Goal: Transaction & Acquisition: Book appointment/travel/reservation

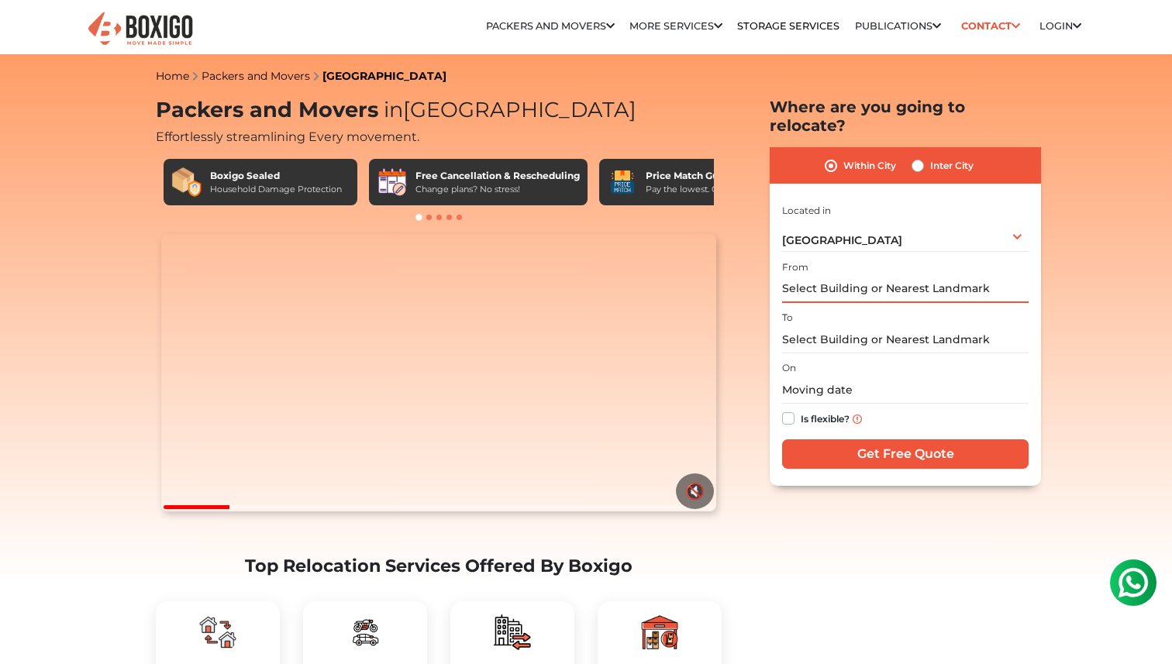
click at [849, 276] on input "text" at bounding box center [905, 289] width 246 height 27
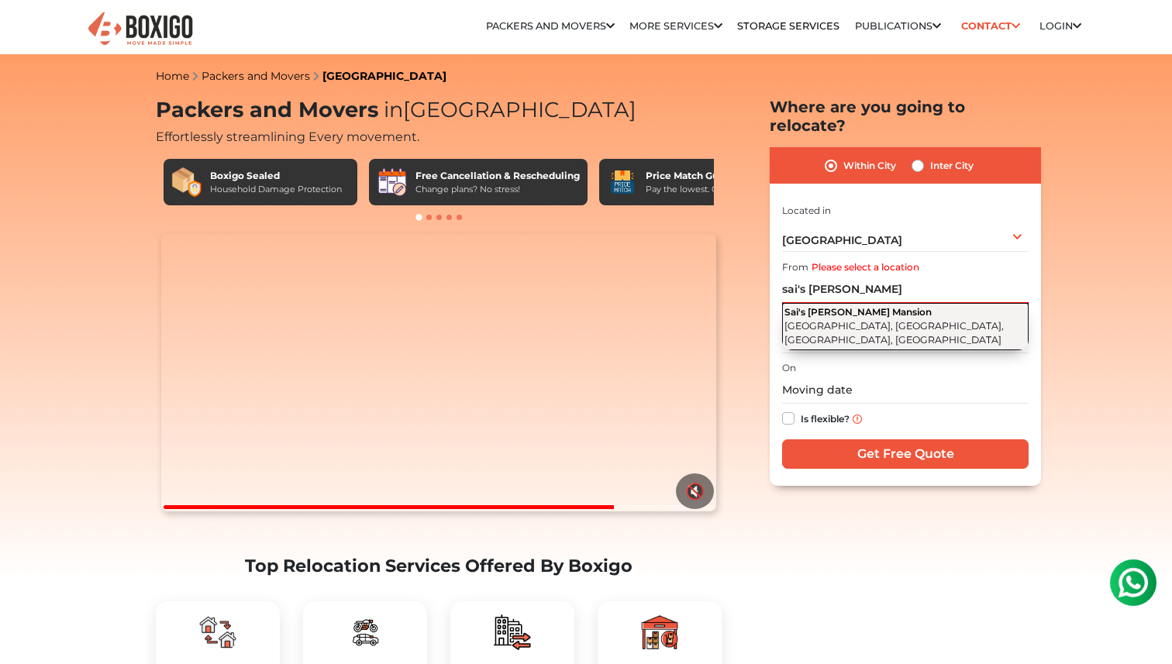
click at [854, 320] on span "[GEOGRAPHIC_DATA], [GEOGRAPHIC_DATA], [GEOGRAPHIC_DATA], [GEOGRAPHIC_DATA]" at bounding box center [893, 333] width 219 height 26
type input "Sai's [PERSON_NAME] Mansion, [GEOGRAPHIC_DATA], [GEOGRAPHIC_DATA], [GEOGRAPHIC_…"
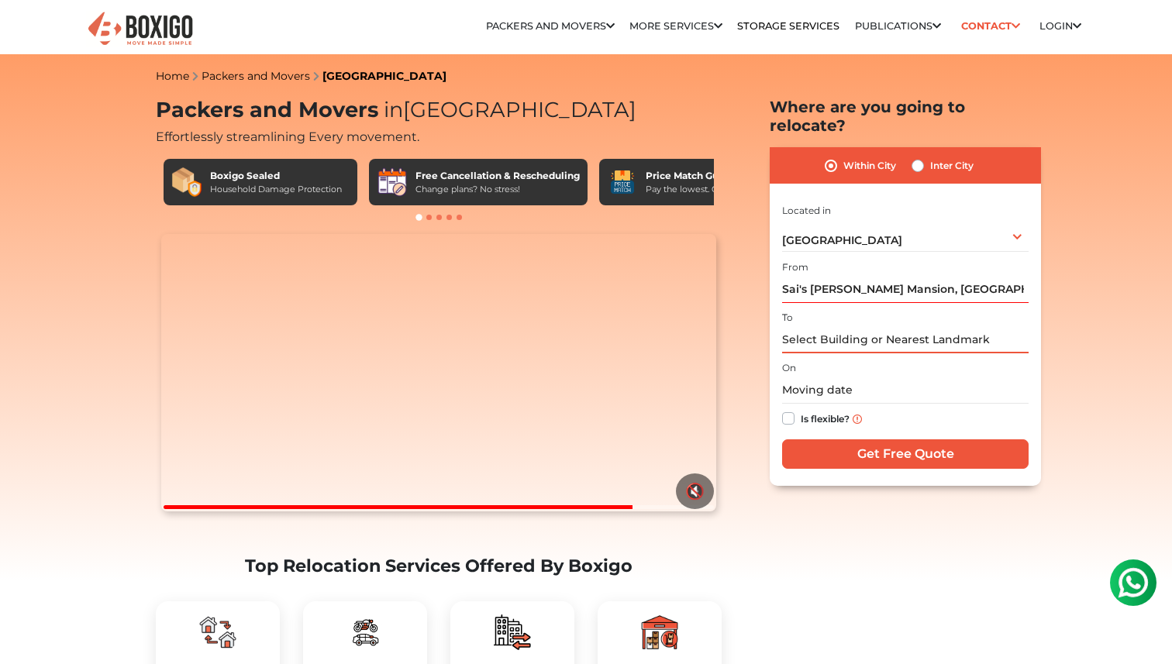
click at [847, 326] on input "text" at bounding box center [905, 339] width 246 height 27
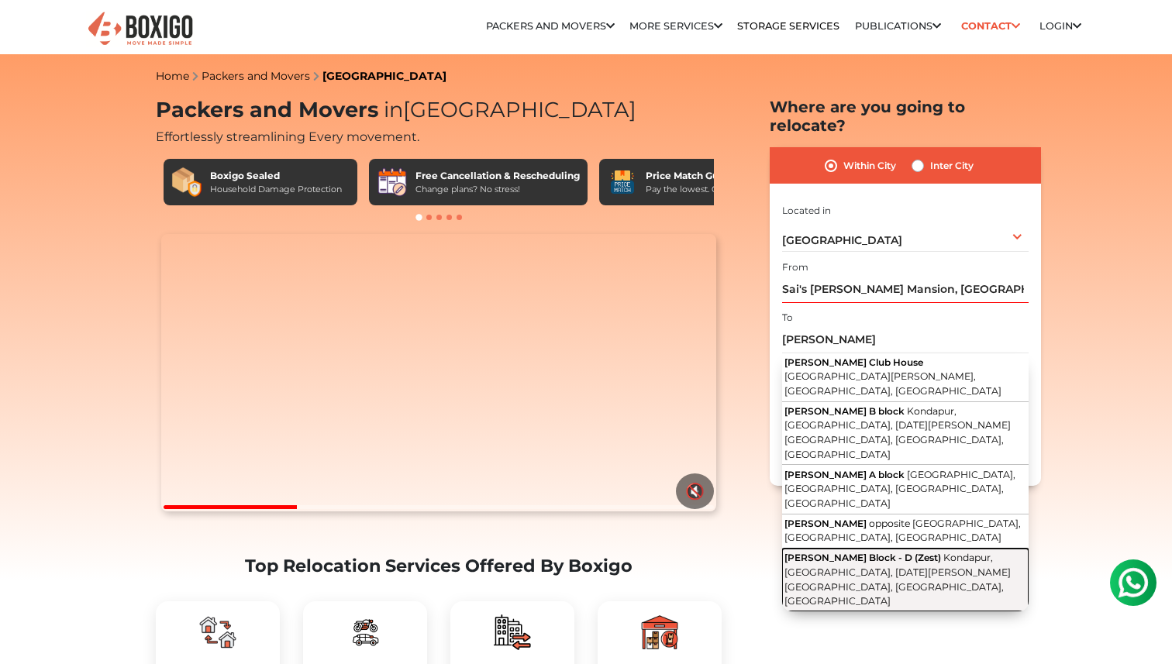
click at [874, 549] on button "[PERSON_NAME] Block - D (Zest) [GEOGRAPHIC_DATA], [GEOGRAPHIC_DATA], [DATE][PER…" at bounding box center [905, 580] width 246 height 63
type input "[PERSON_NAME] Block - D (Zest), [GEOGRAPHIC_DATA], [GEOGRAPHIC_DATA], [DATE][PE…"
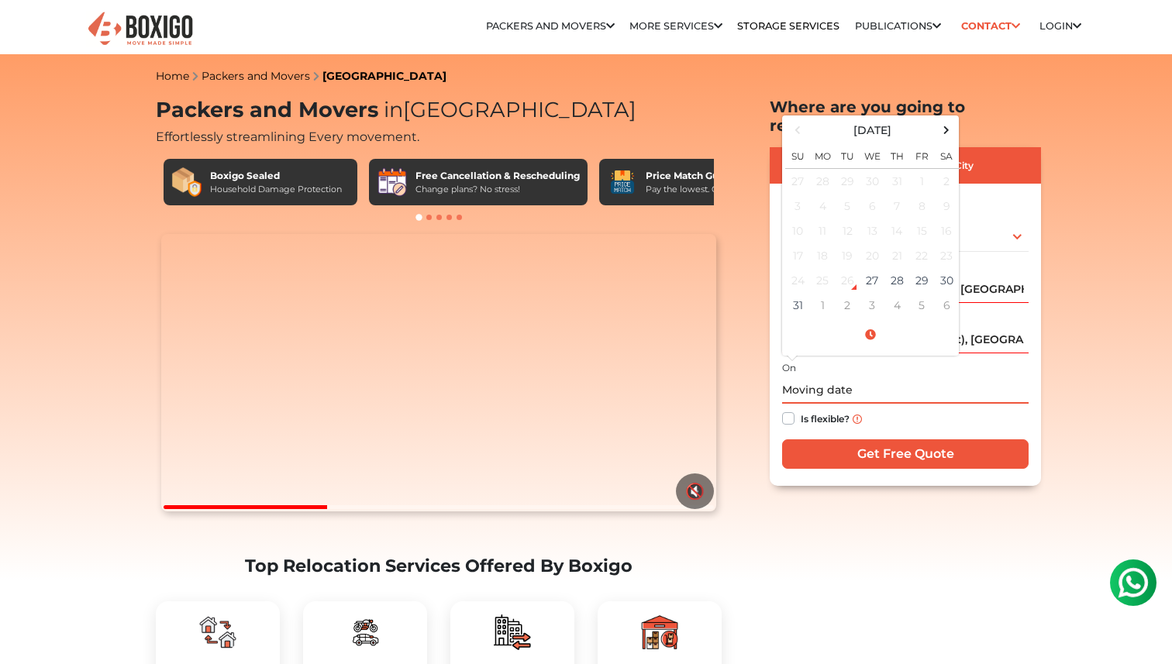
click at [870, 377] on input "text" at bounding box center [905, 390] width 246 height 27
click at [901, 268] on td "28" at bounding box center [896, 280] width 25 height 25
click at [879, 377] on input "[DATE] 12:00 AM" at bounding box center [905, 390] width 246 height 27
click at [863, 377] on input "[DATE] 12:00 AM" at bounding box center [905, 390] width 246 height 27
click at [874, 322] on span at bounding box center [870, 335] width 171 height 27
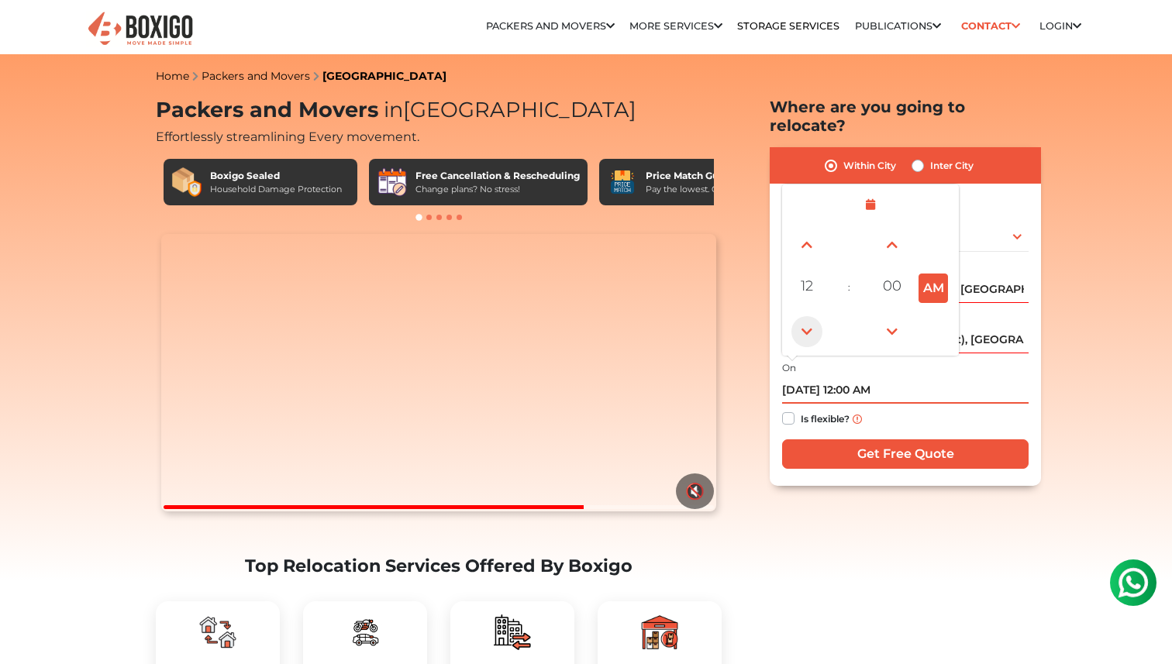
click at [804, 316] on span at bounding box center [806, 331] width 31 height 31
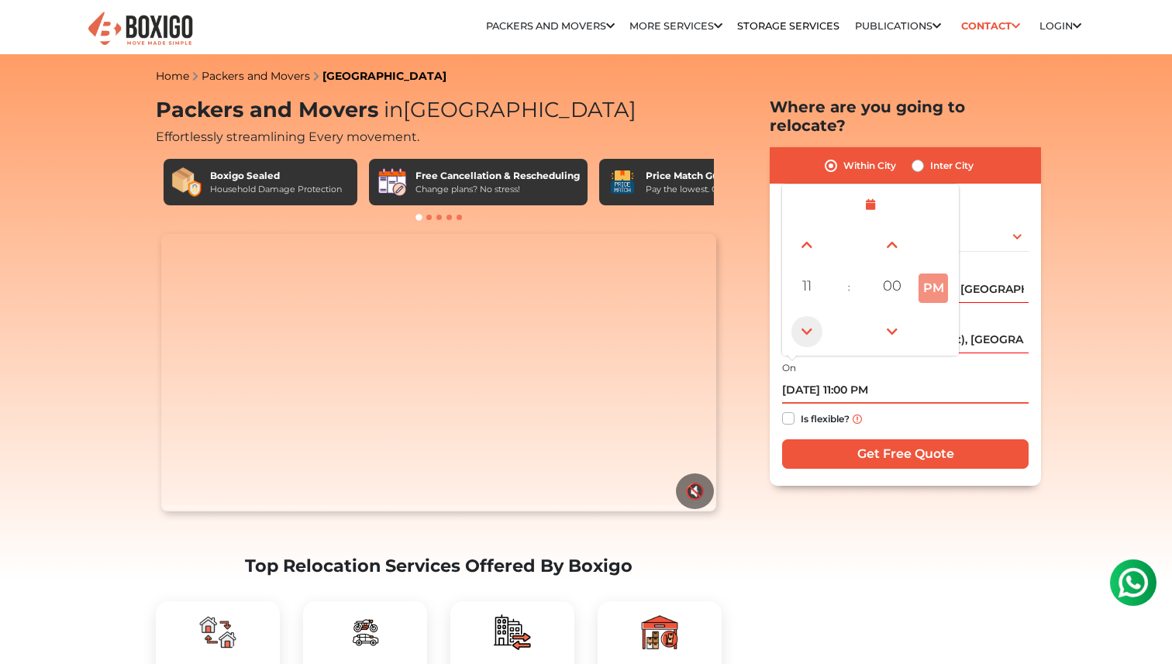
click at [804, 316] on span at bounding box center [806, 331] width 31 height 31
click at [806, 229] on span at bounding box center [806, 244] width 31 height 31
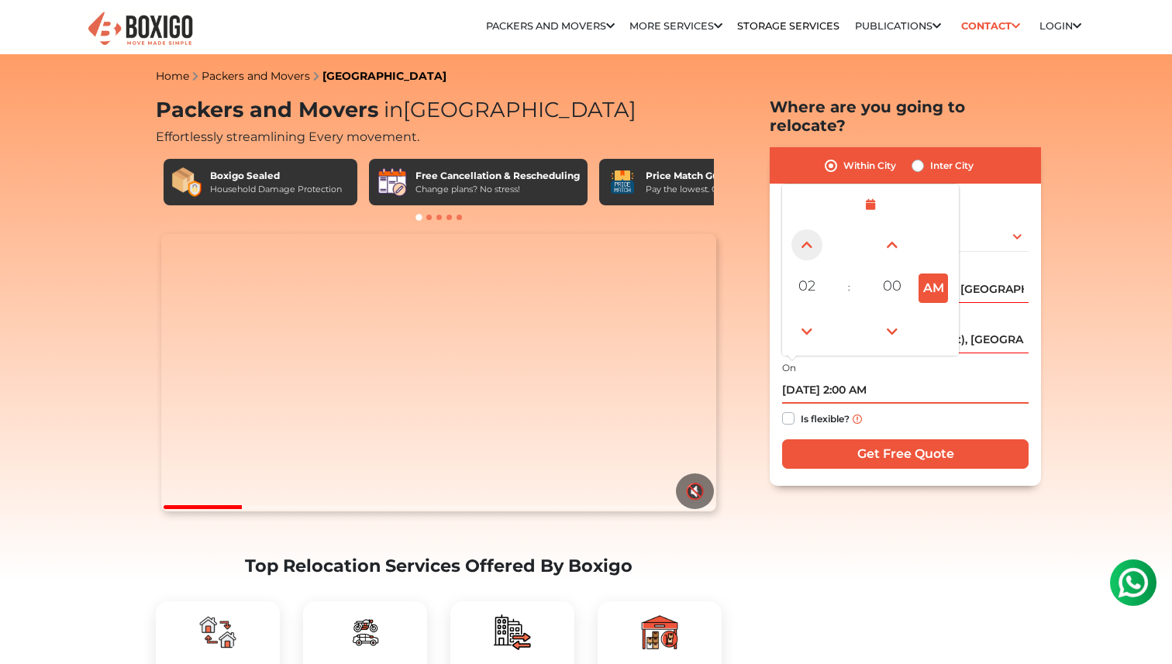
click at [806, 229] on span at bounding box center [806, 244] width 31 height 31
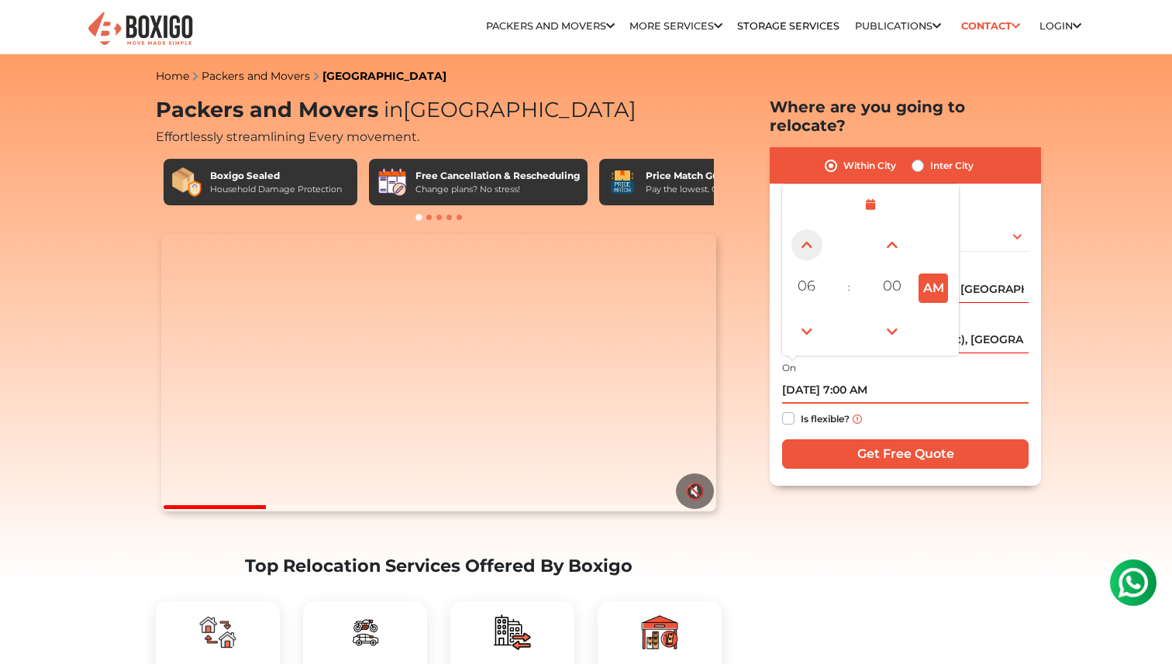
click at [806, 229] on span at bounding box center [806, 244] width 31 height 31
click at [810, 316] on span at bounding box center [806, 331] width 31 height 31
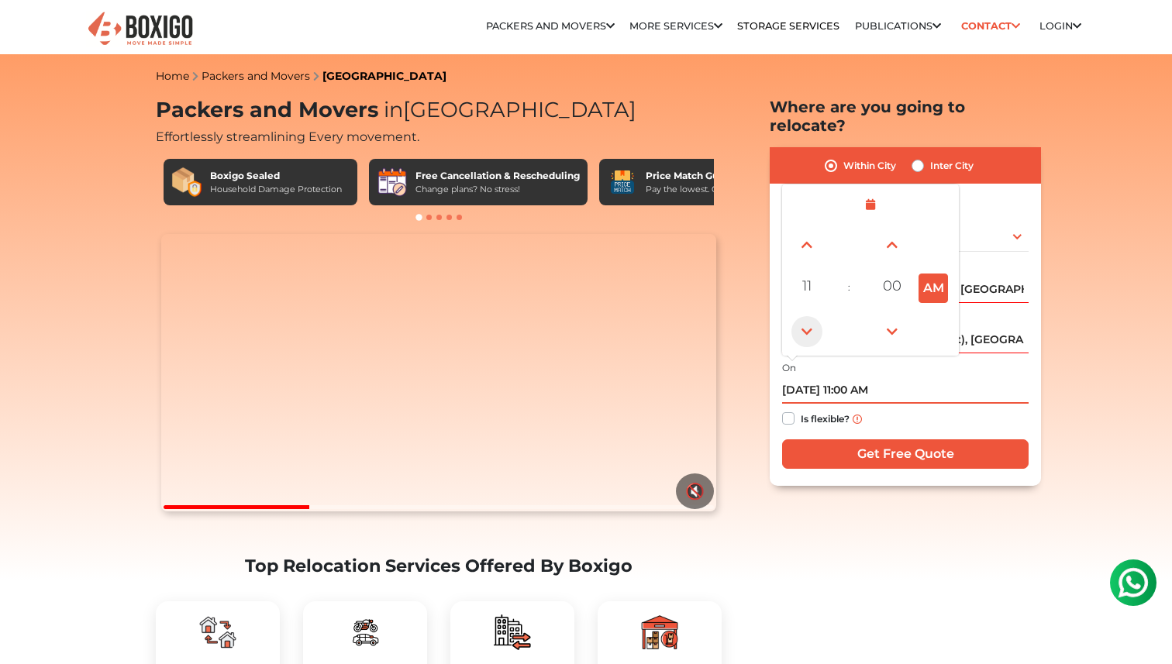
type input "[DATE] 10:00 AM"
click at [950, 404] on div "Is flexible?" at bounding box center [905, 419] width 246 height 30
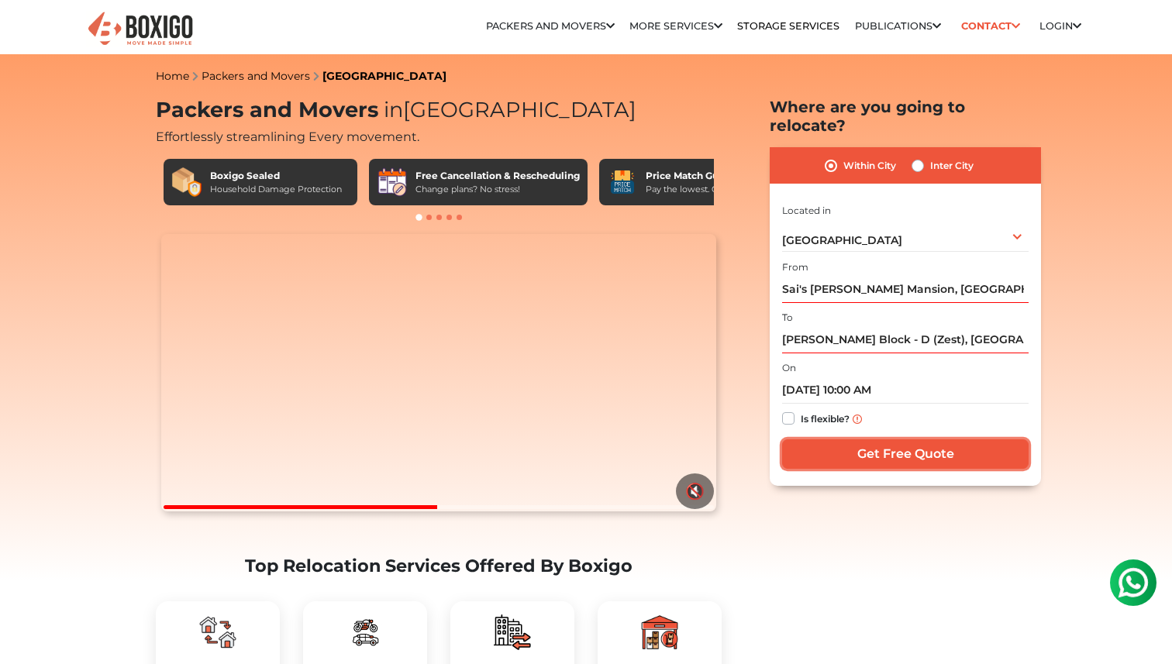
click at [904, 439] on input "Get Free Quote" at bounding box center [905, 453] width 246 height 29
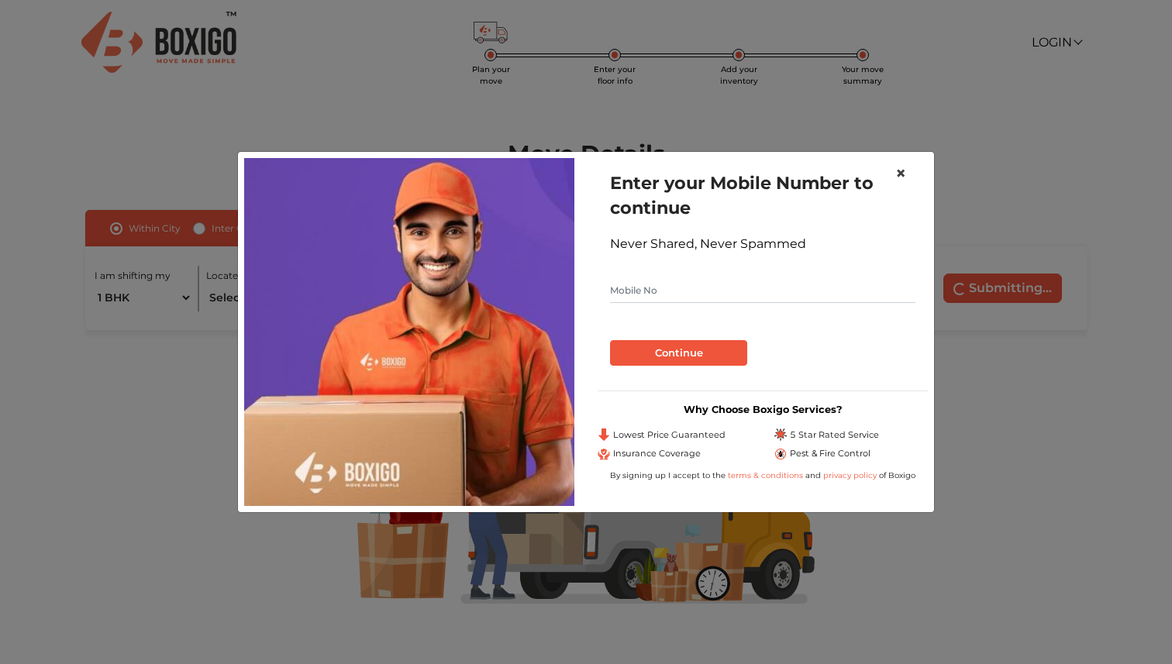
click at [900, 175] on span "×" at bounding box center [900, 173] width 11 height 22
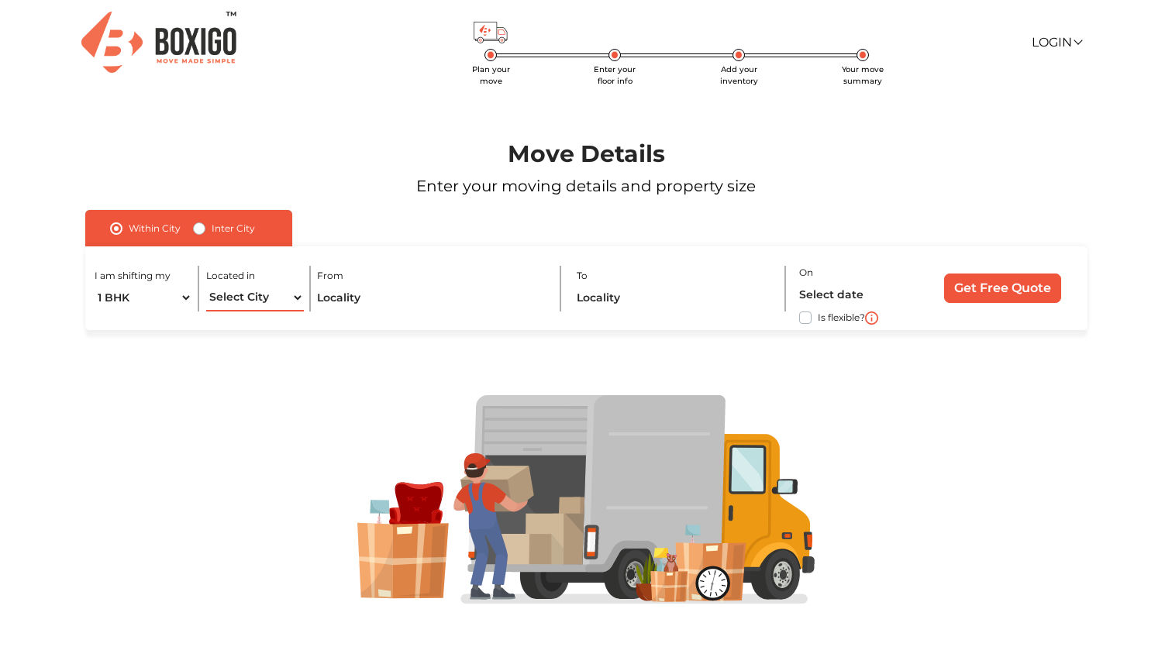
click at [265, 291] on select "Select City Bangalore Bengaluru Bhopal Bhubaneswar Chennai Coimbatore Cuttack D…" at bounding box center [255, 297] width 98 height 27
select select "[GEOGRAPHIC_DATA]"
click at [206, 284] on select "Select City Bangalore Bengaluru Bhopal Bhubaneswar Chennai Coimbatore Cuttack D…" at bounding box center [255, 297] width 98 height 27
click at [358, 295] on input "text" at bounding box center [431, 297] width 229 height 27
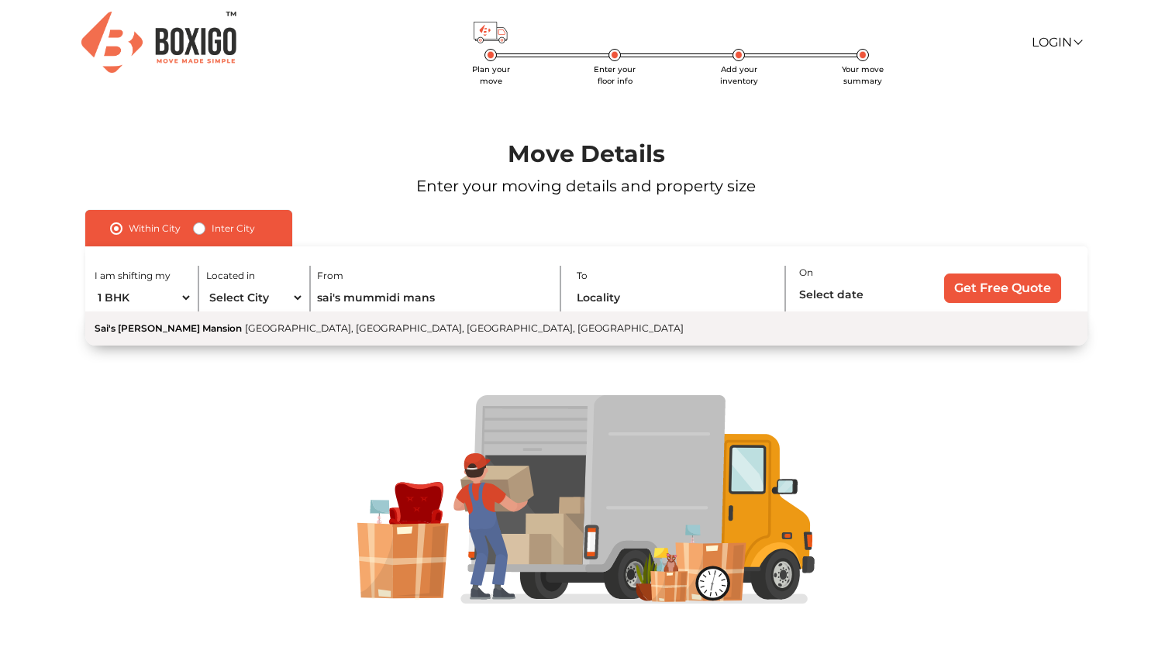
click at [325, 329] on span "[GEOGRAPHIC_DATA], [GEOGRAPHIC_DATA], [GEOGRAPHIC_DATA], [GEOGRAPHIC_DATA]" at bounding box center [464, 328] width 439 height 12
type input "Sai's [PERSON_NAME] Mansion, [GEOGRAPHIC_DATA], [GEOGRAPHIC_DATA], [GEOGRAPHIC_…"
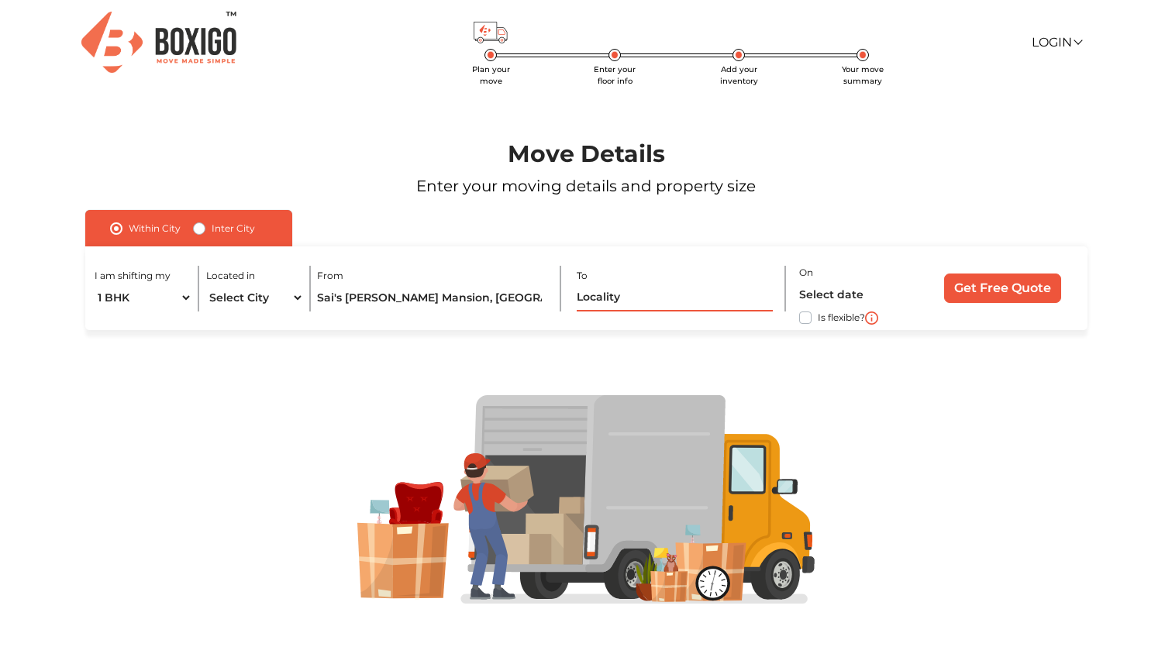
click at [612, 303] on input "text" at bounding box center [675, 297] width 196 height 27
type input "h"
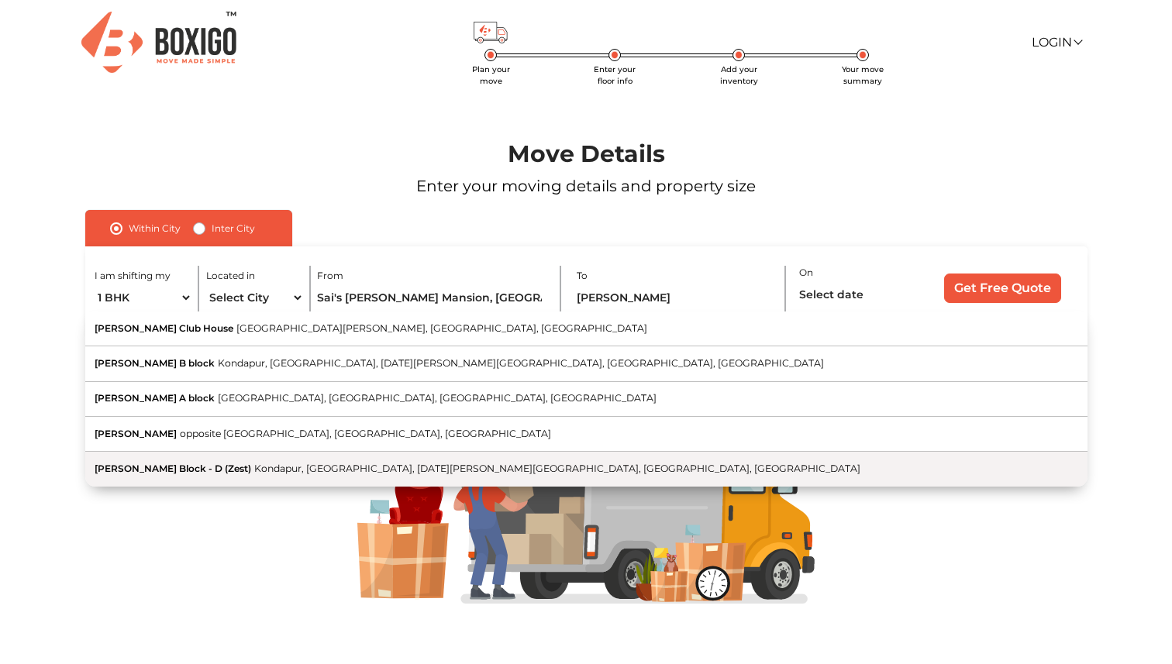
click at [619, 457] on button "[PERSON_NAME] Block - D (Zest) [GEOGRAPHIC_DATA], [GEOGRAPHIC_DATA], [DATE][PER…" at bounding box center [586, 469] width 1002 height 34
type input "[PERSON_NAME] Block - D (Zest), [GEOGRAPHIC_DATA], [GEOGRAPHIC_DATA], [DATE][PE…"
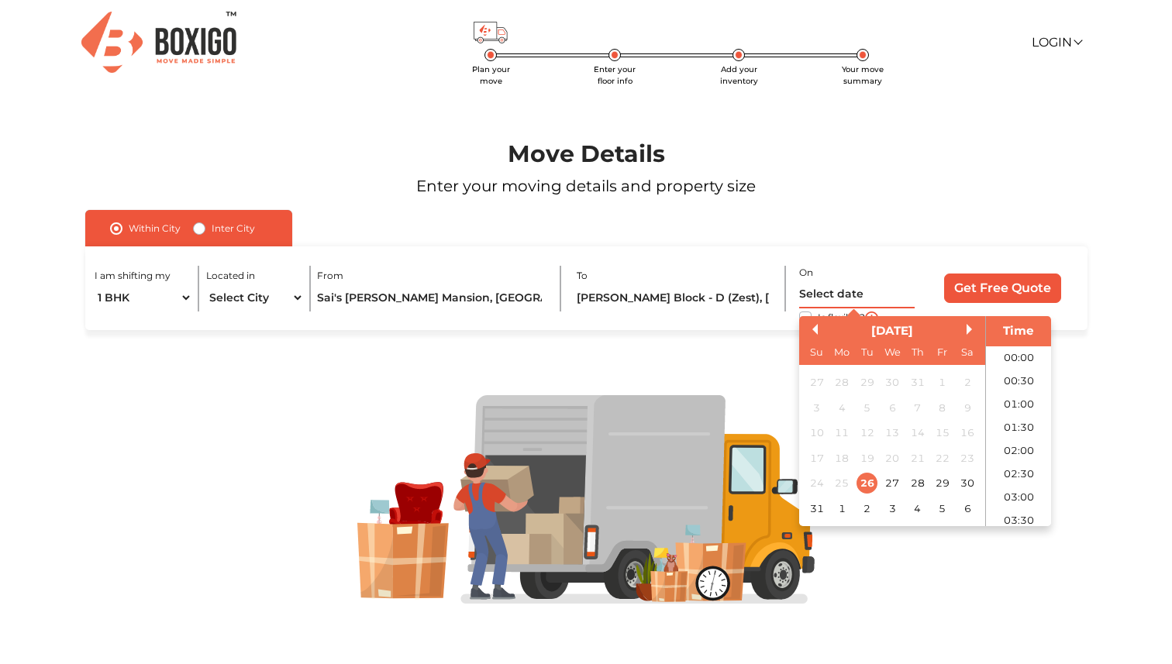
scroll to position [503, 0]
click at [839, 289] on input "text" at bounding box center [856, 294] width 115 height 27
click at [916, 476] on div "28" at bounding box center [916, 483] width 21 height 21
click at [1022, 472] on li "10:00" at bounding box center [1019, 472] width 66 height 23
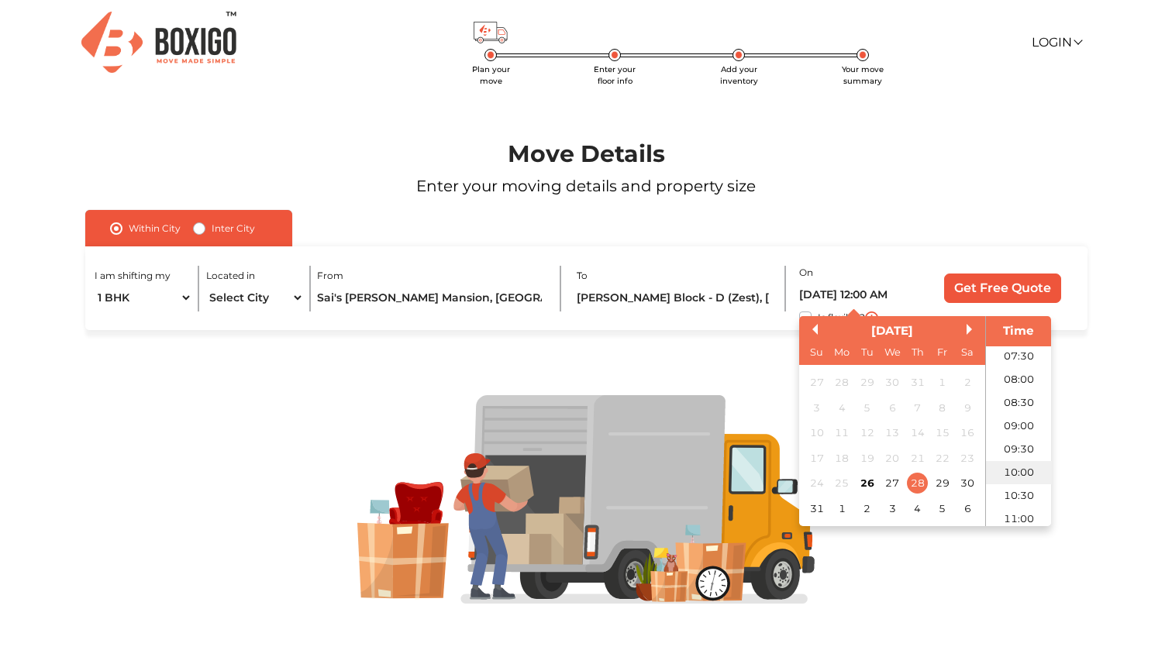
type input "28/08/2025 10:00 AM"
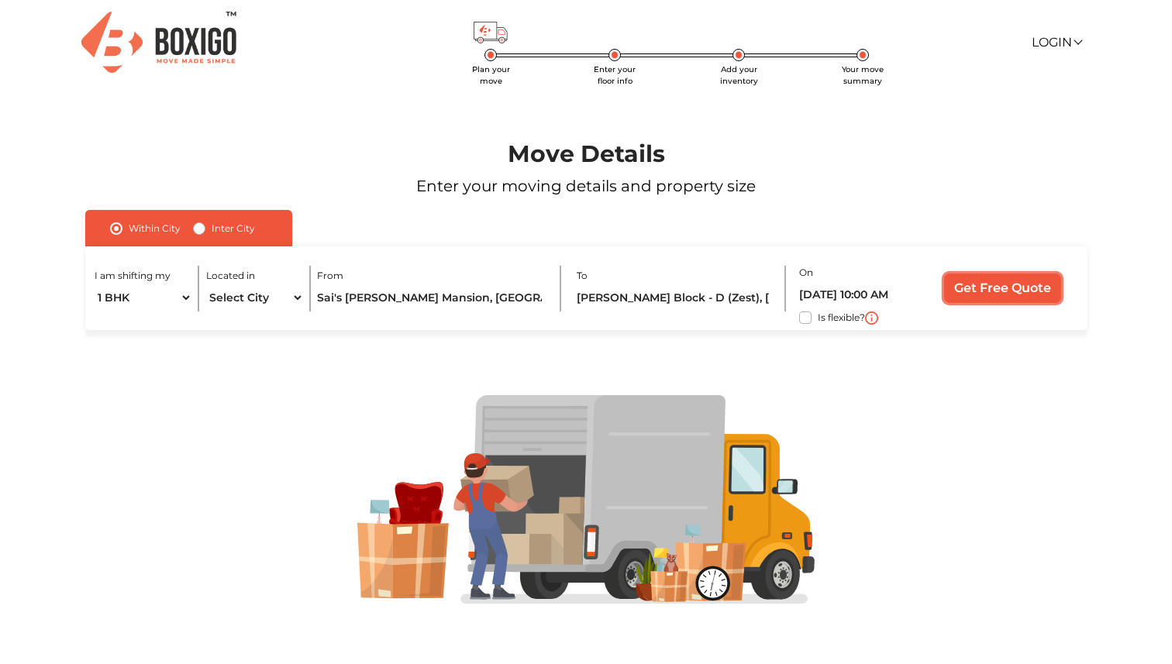
click at [1015, 285] on input "Get Free Quote" at bounding box center [1002, 288] width 117 height 29
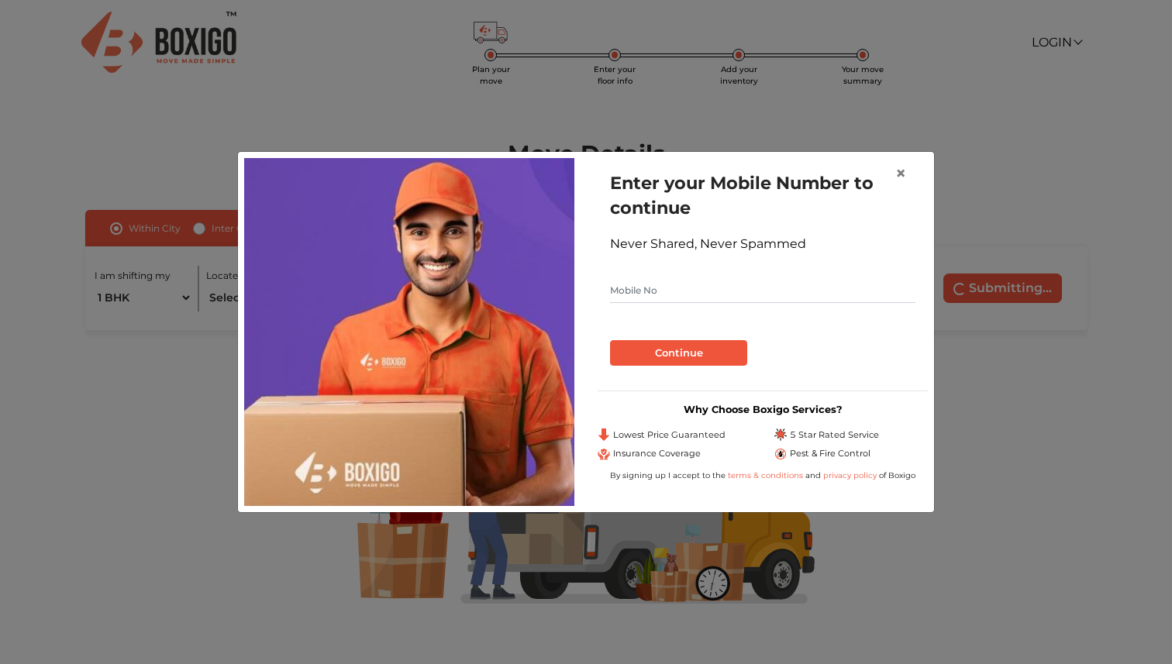
click at [770, 280] on input "text" at bounding box center [762, 290] width 305 height 25
type input "8951809696"
click at [727, 360] on button "Continue" at bounding box center [678, 353] width 137 height 26
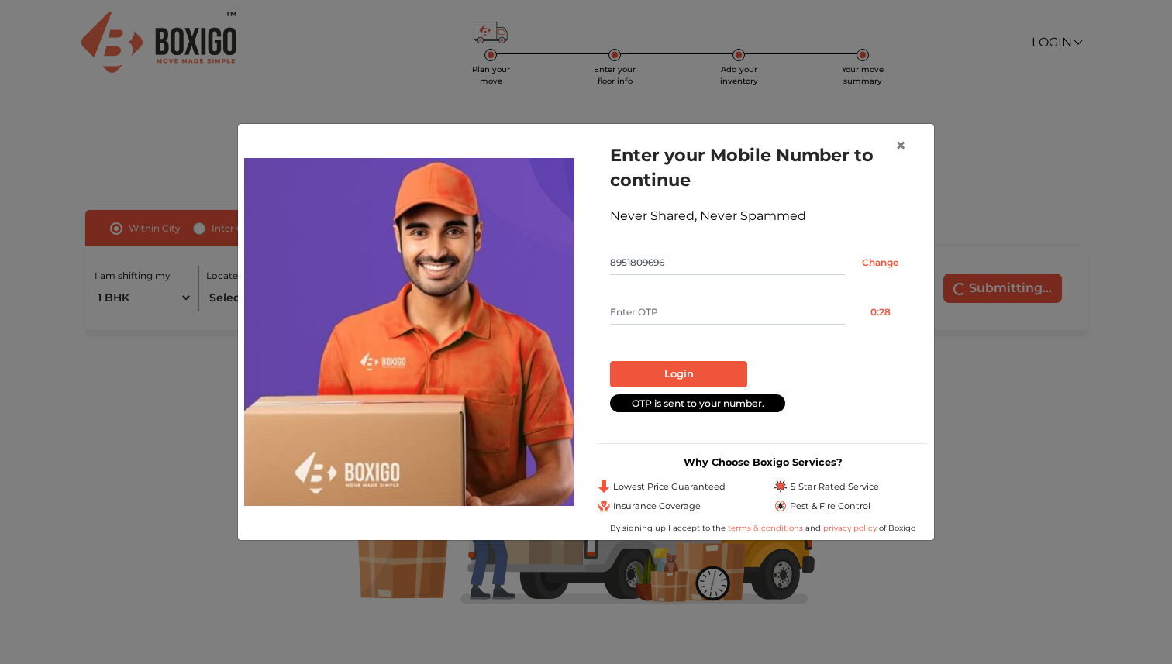
click at [736, 312] on input "text" at bounding box center [727, 312] width 235 height 25
type input "3194"
click at [729, 369] on button "Login" at bounding box center [678, 374] width 137 height 26
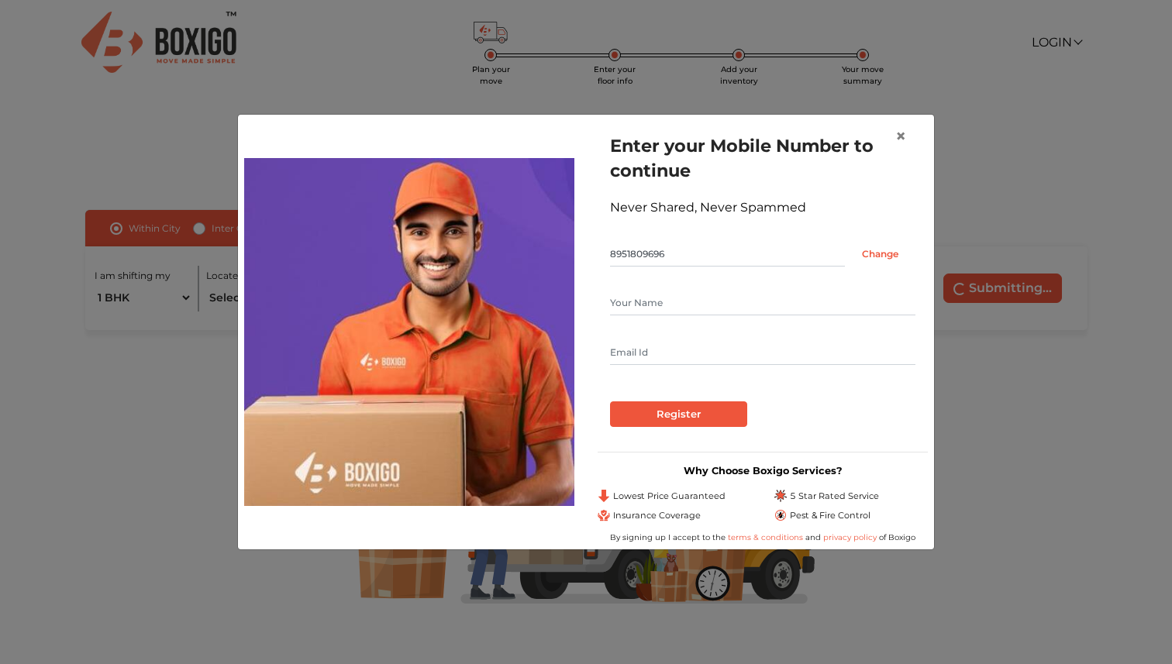
click at [733, 301] on input "text" at bounding box center [762, 303] width 305 height 25
type input "swathi"
click at [708, 421] on input "Register" at bounding box center [678, 415] width 137 height 26
type input "abc@example.com"
click at [691, 413] on input "Register" at bounding box center [678, 415] width 137 height 26
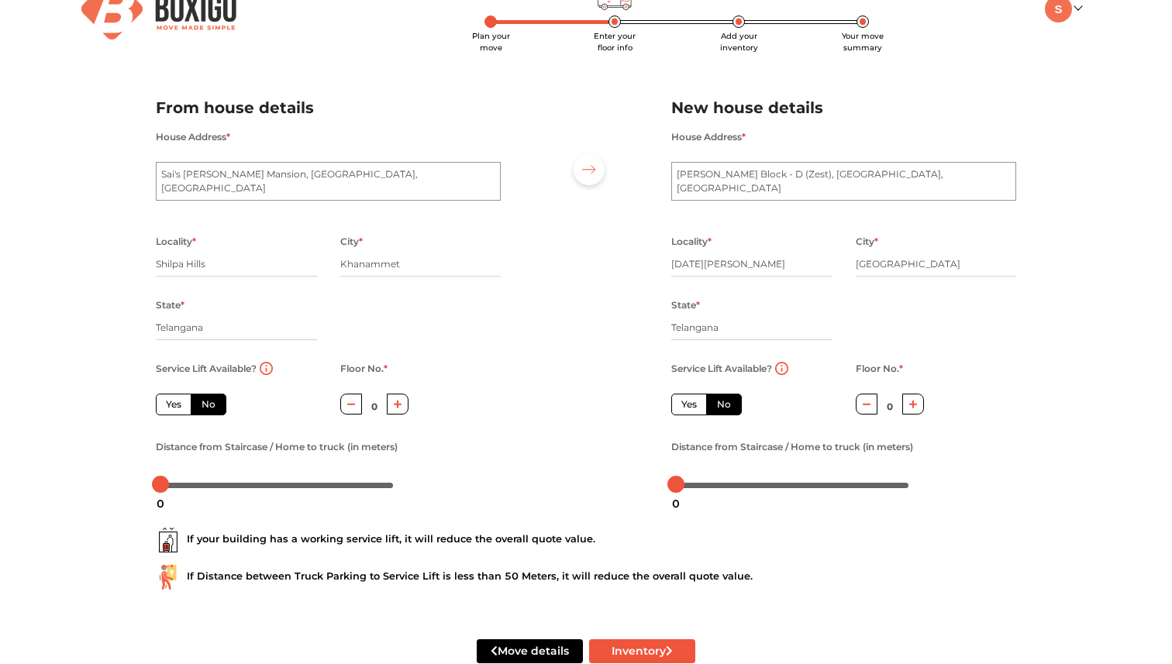
scroll to position [73, 0]
